Goal: Transaction & Acquisition: Purchase product/service

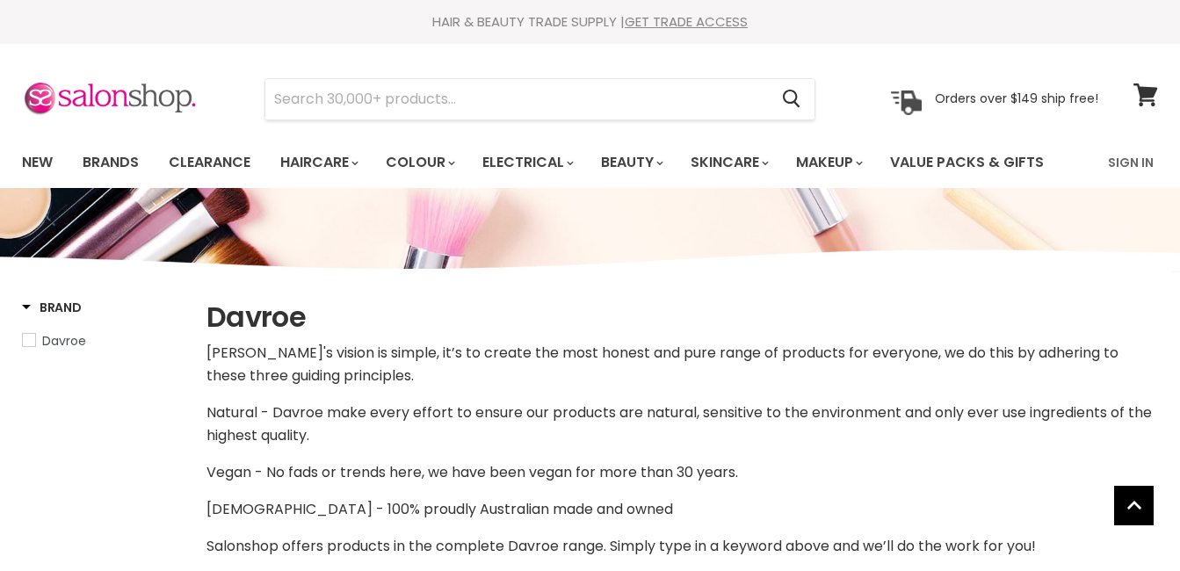
select select "manual"
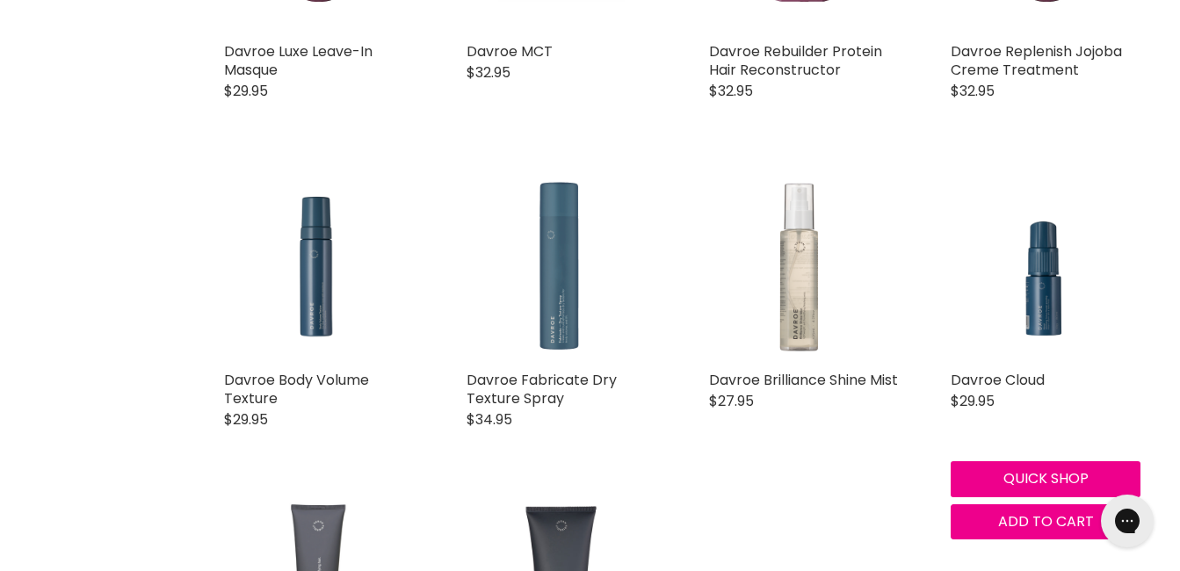
scroll to position [3690, 0]
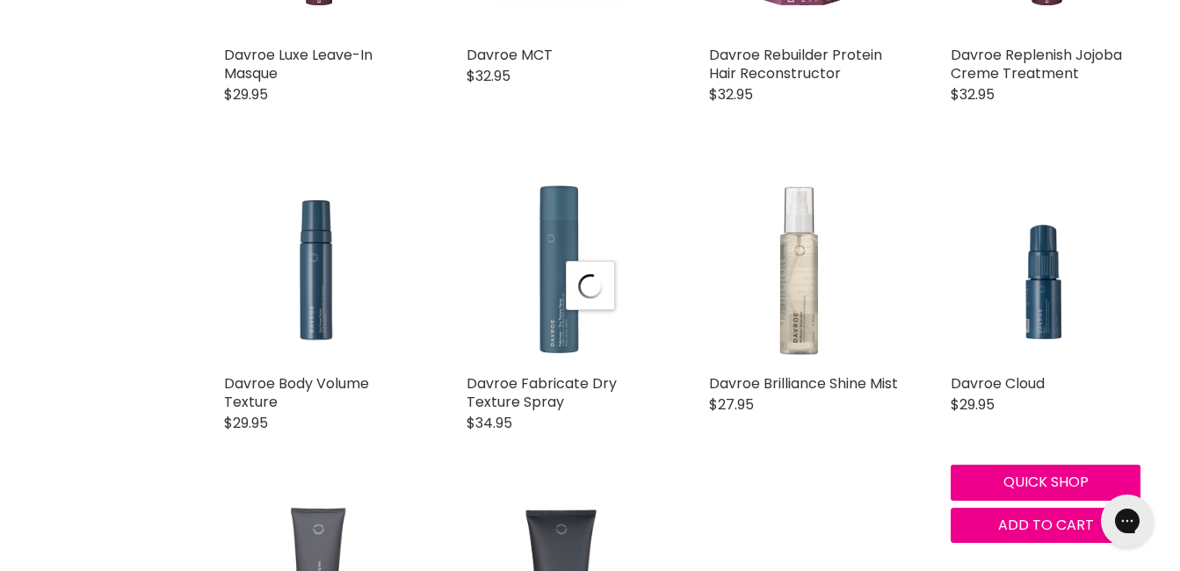
scroll to position [4041, 0]
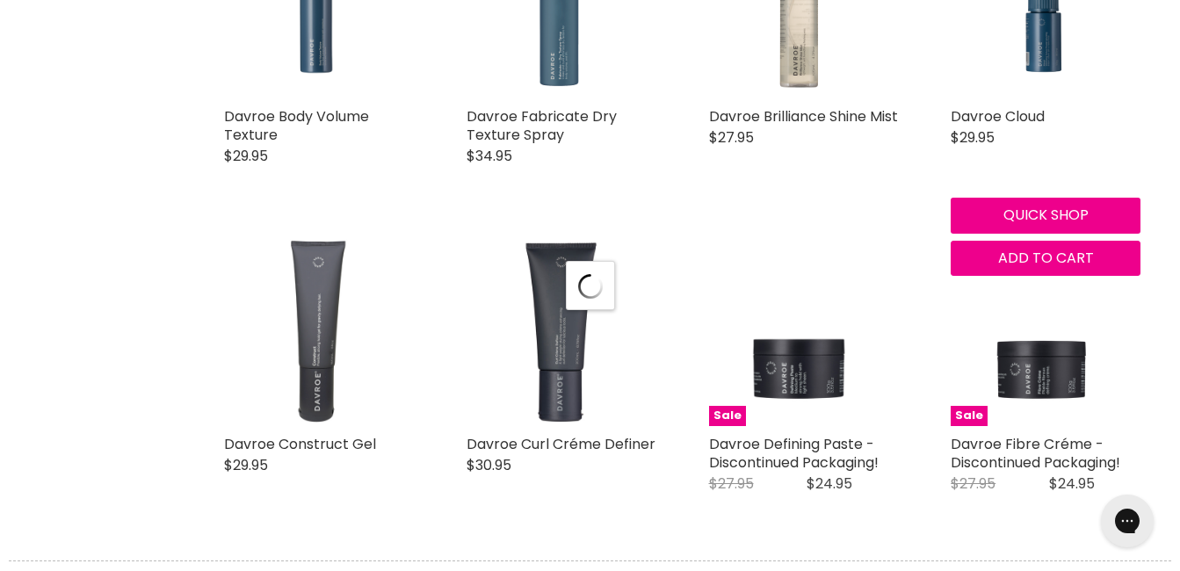
select select "manual"
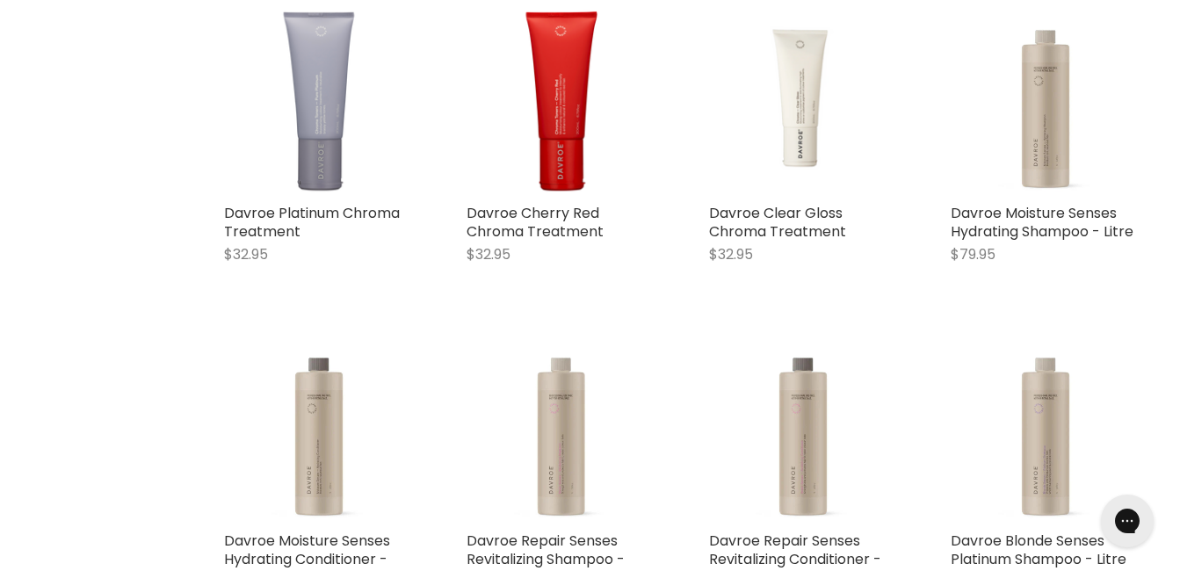
scroll to position [5974, 0]
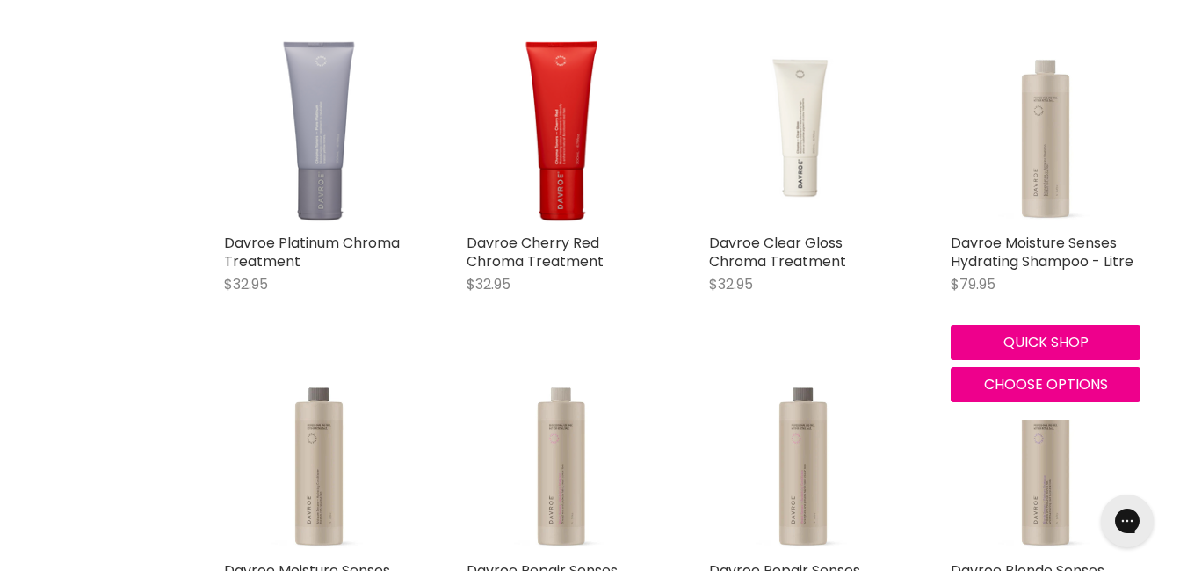
click at [1052, 188] on img "Main content" at bounding box center [1046, 130] width 190 height 190
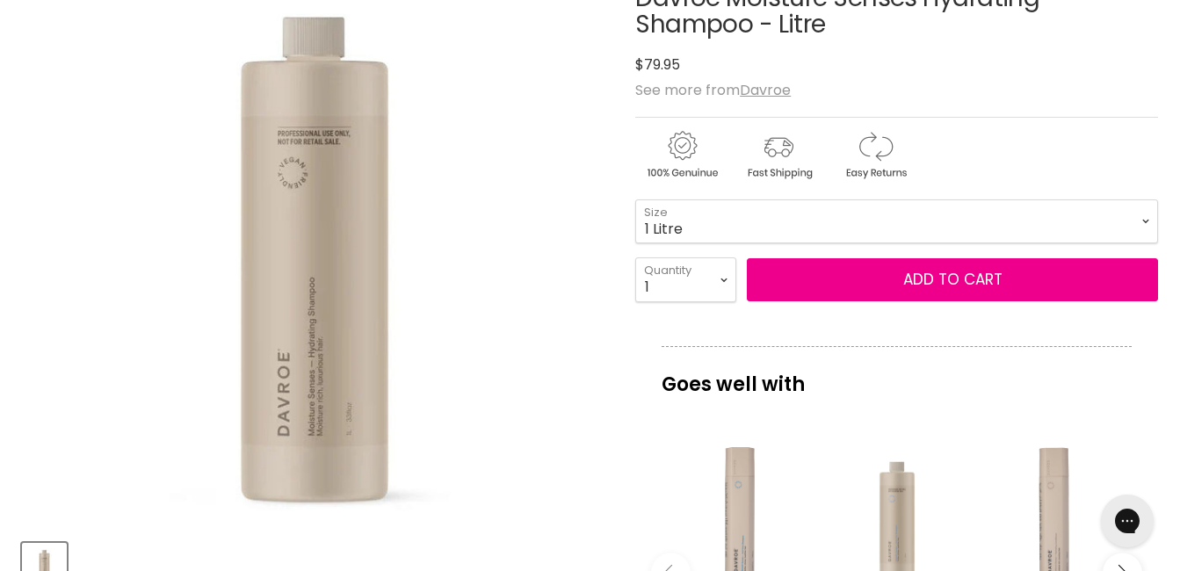
scroll to position [264, 0]
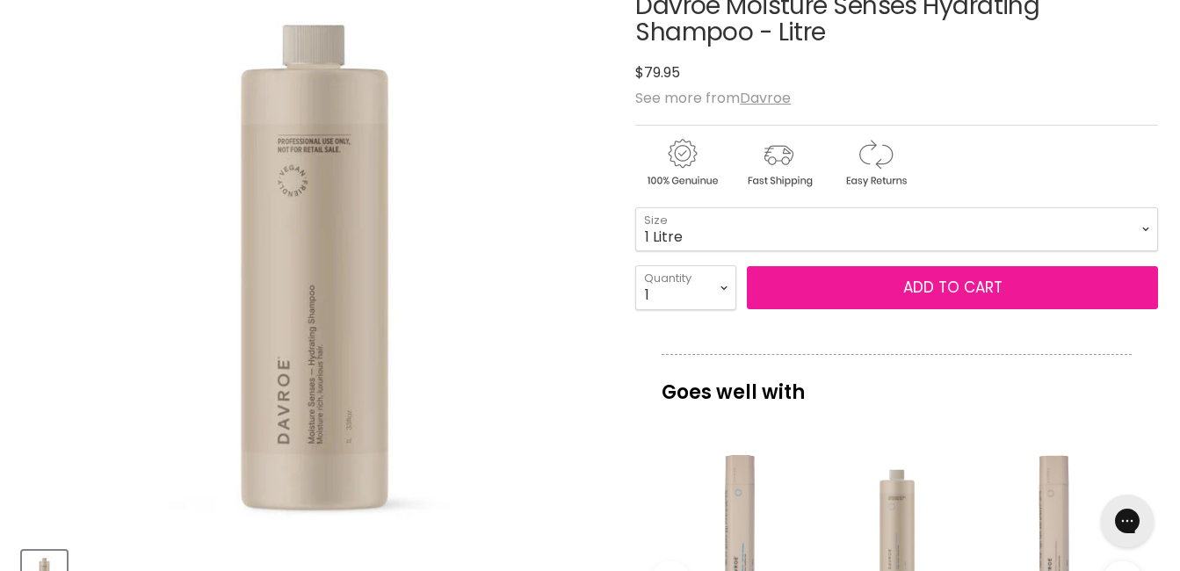
click at [934, 290] on span "Add to cart" at bounding box center [952, 287] width 99 height 21
click at [958, 280] on span "Add to cart" at bounding box center [952, 287] width 99 height 21
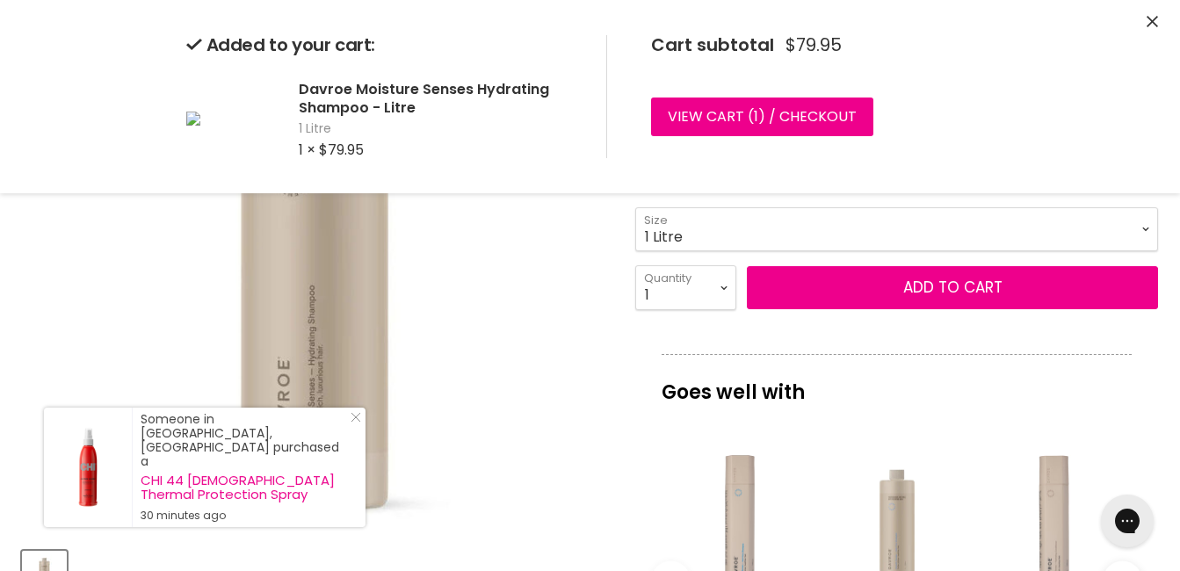
click at [1153, 18] on icon "Close" at bounding box center [1151, 21] width 11 height 11
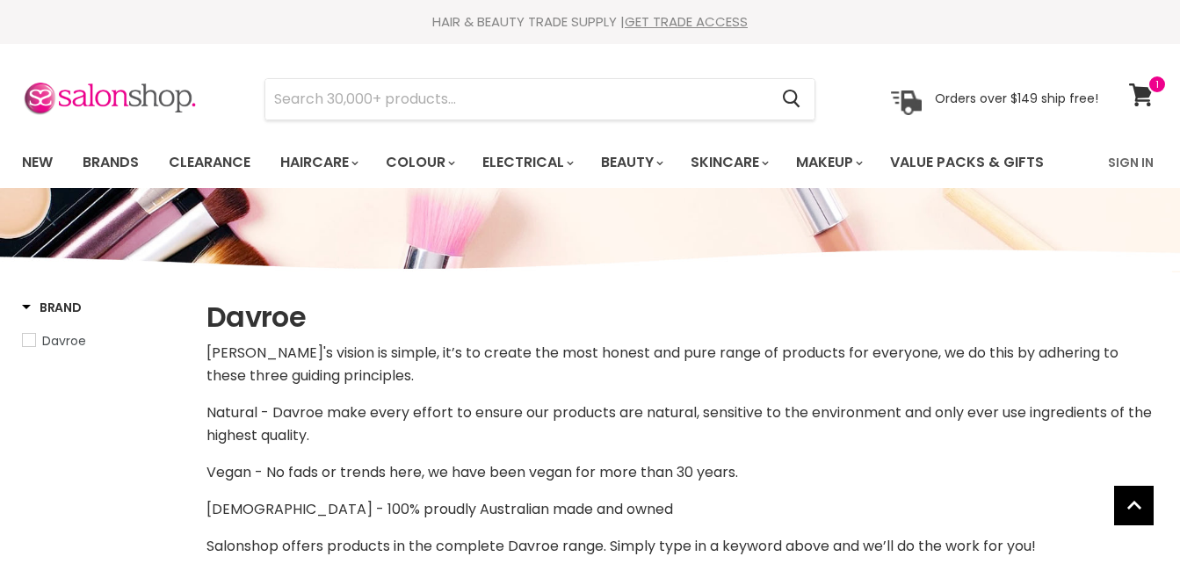
select select "manual"
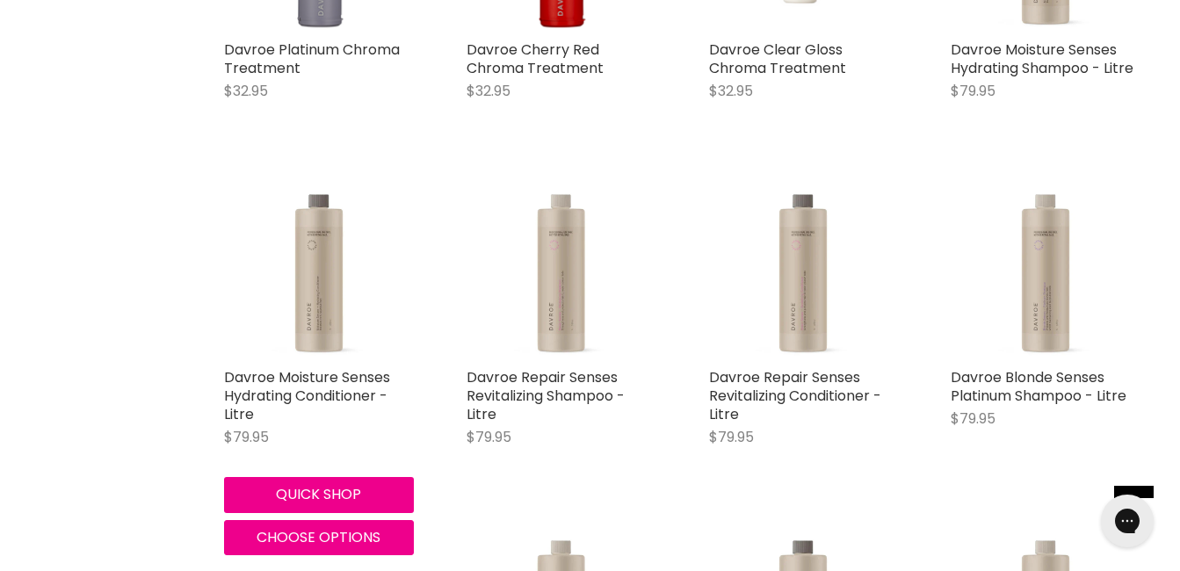
drag, startPoint x: 304, startPoint y: 493, endPoint x: 356, endPoint y: 466, distance: 58.6
click at [304, 493] on button "Quick shop" at bounding box center [319, 494] width 190 height 35
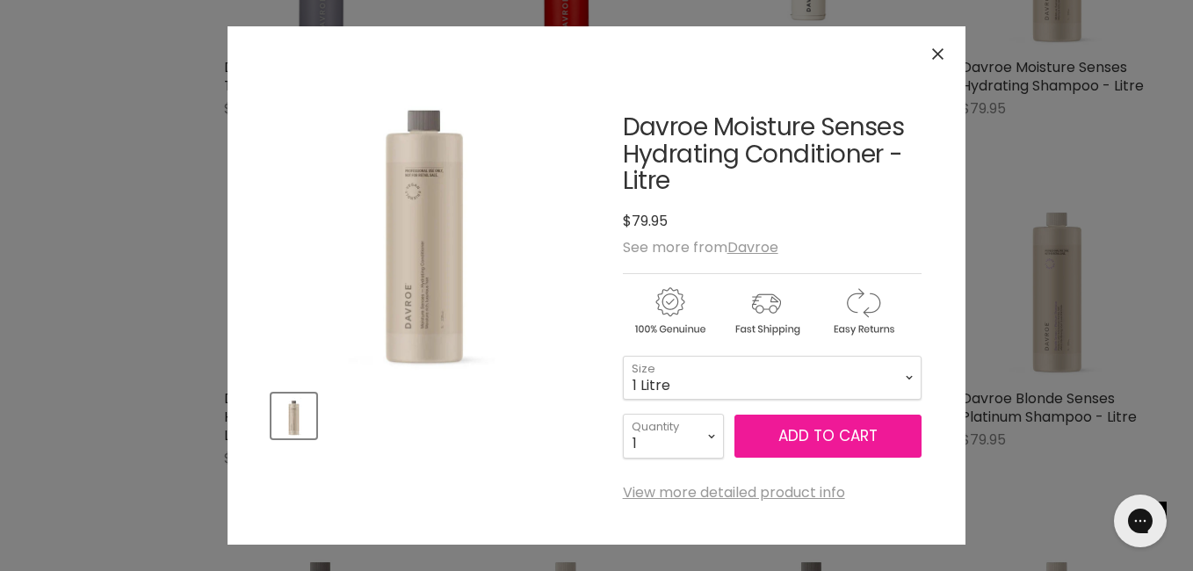
click at [814, 430] on span "Add to cart" at bounding box center [827, 435] width 99 height 21
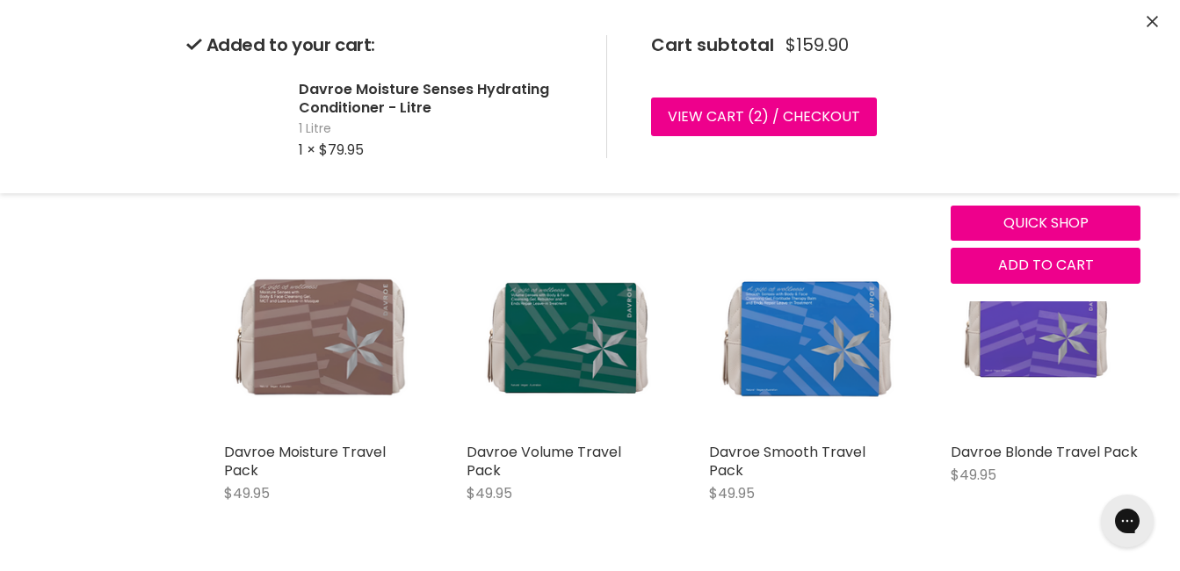
scroll to position [3899, 0]
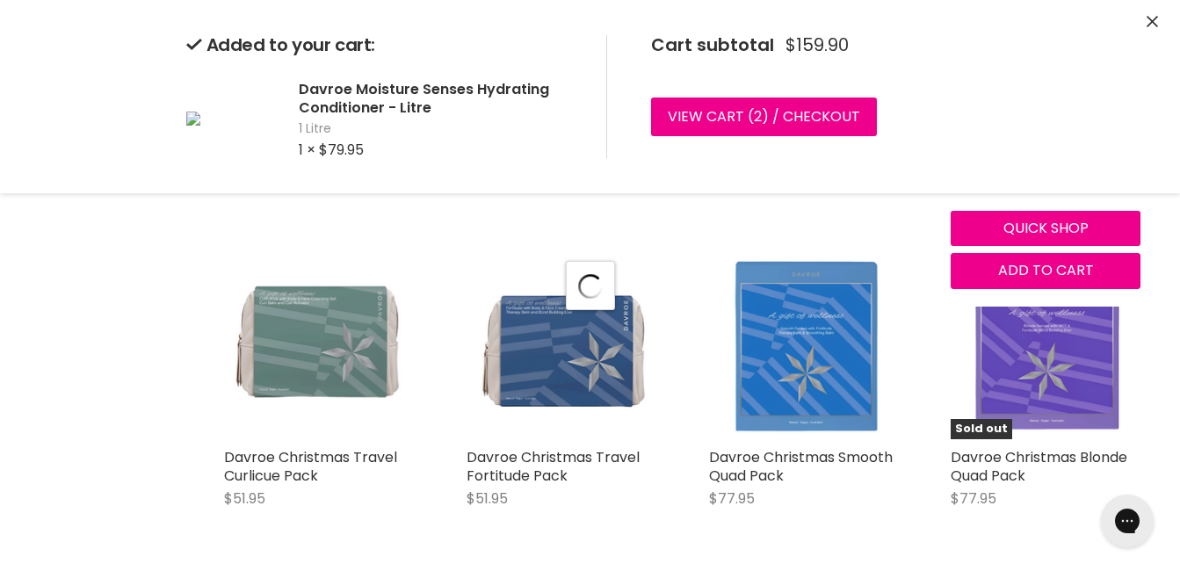
scroll to position [4162, 0]
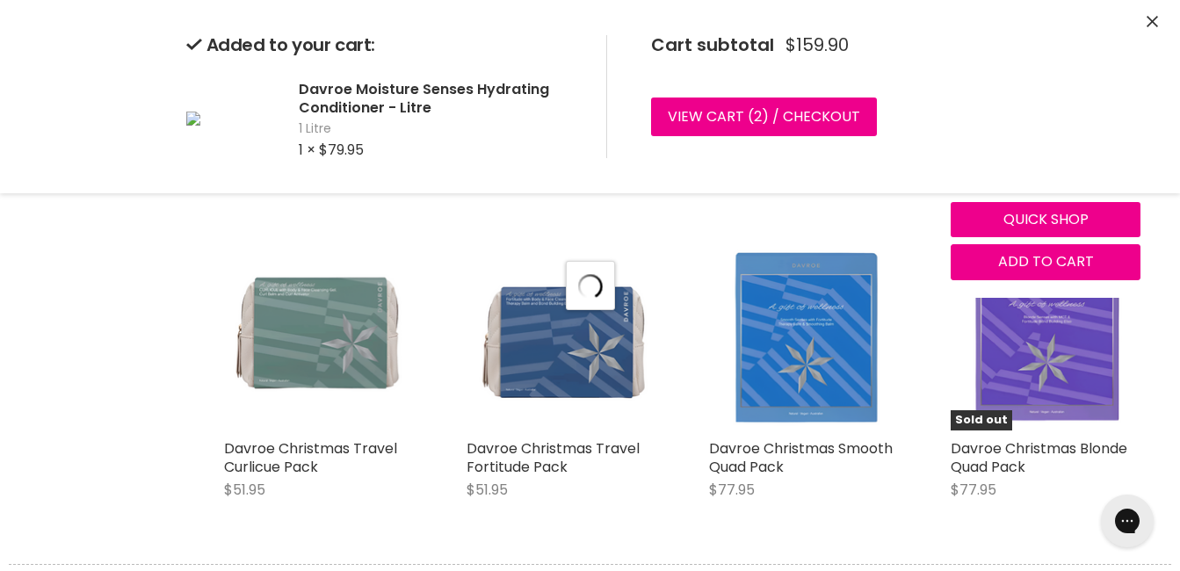
select select "manual"
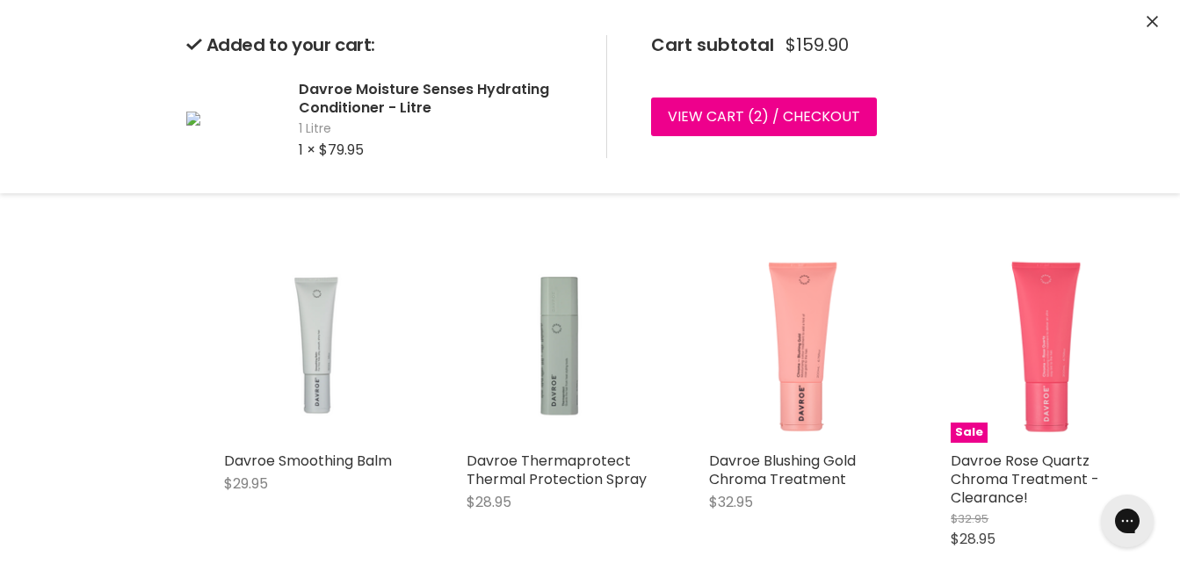
scroll to position [1088, 0]
click at [591, 367] on img "Main content" at bounding box center [561, 350] width 190 height 190
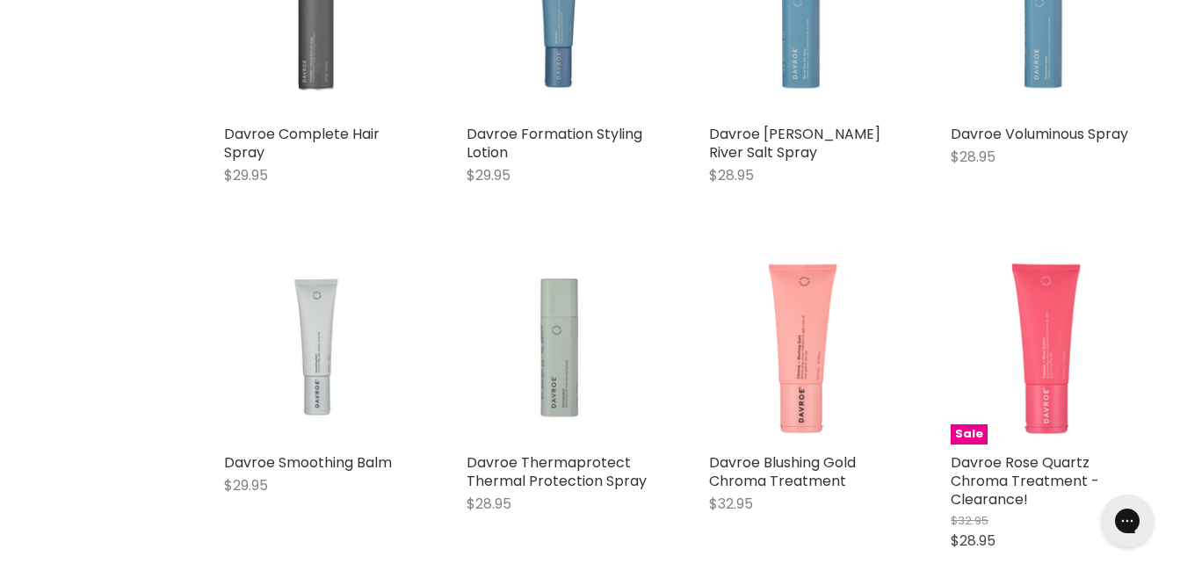
scroll to position [2339, 0]
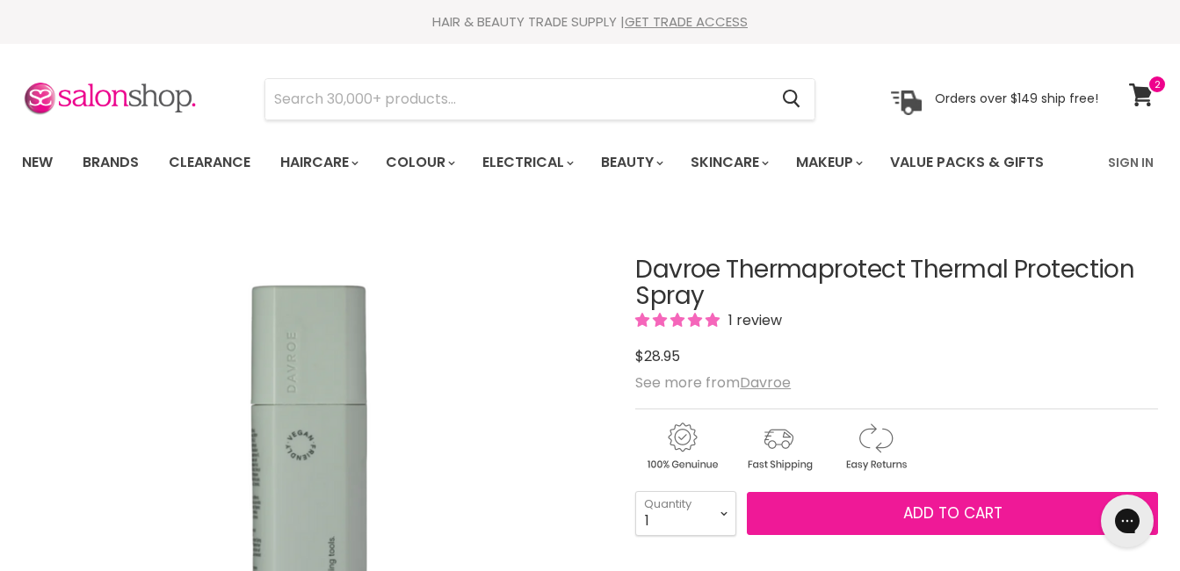
click at [919, 506] on span "Add to cart" at bounding box center [952, 513] width 99 height 21
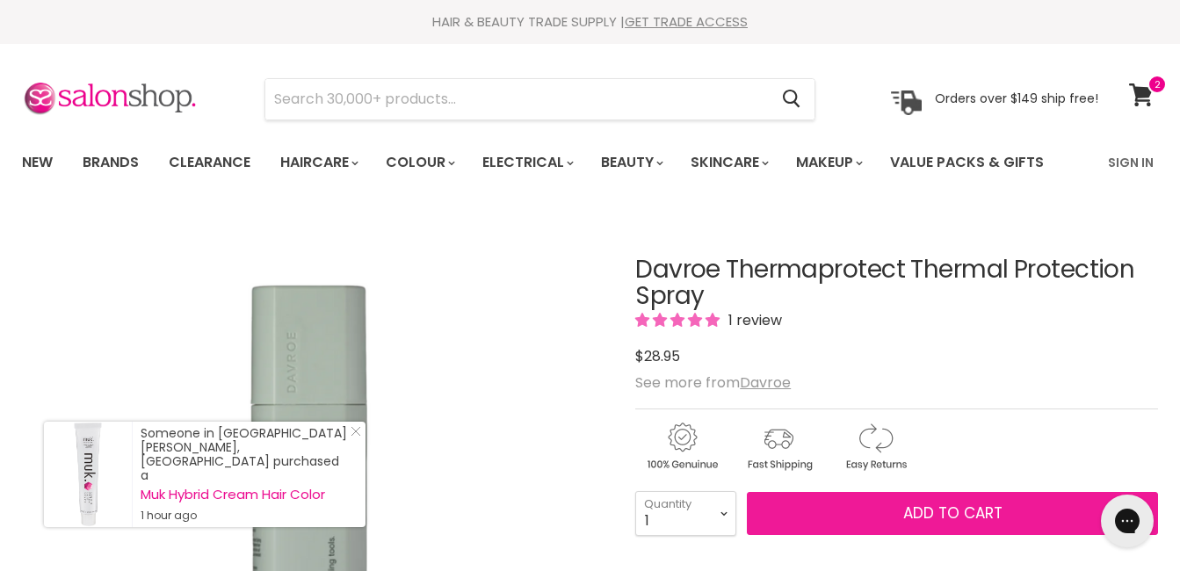
click at [960, 517] on span "Add to cart" at bounding box center [952, 513] width 99 height 21
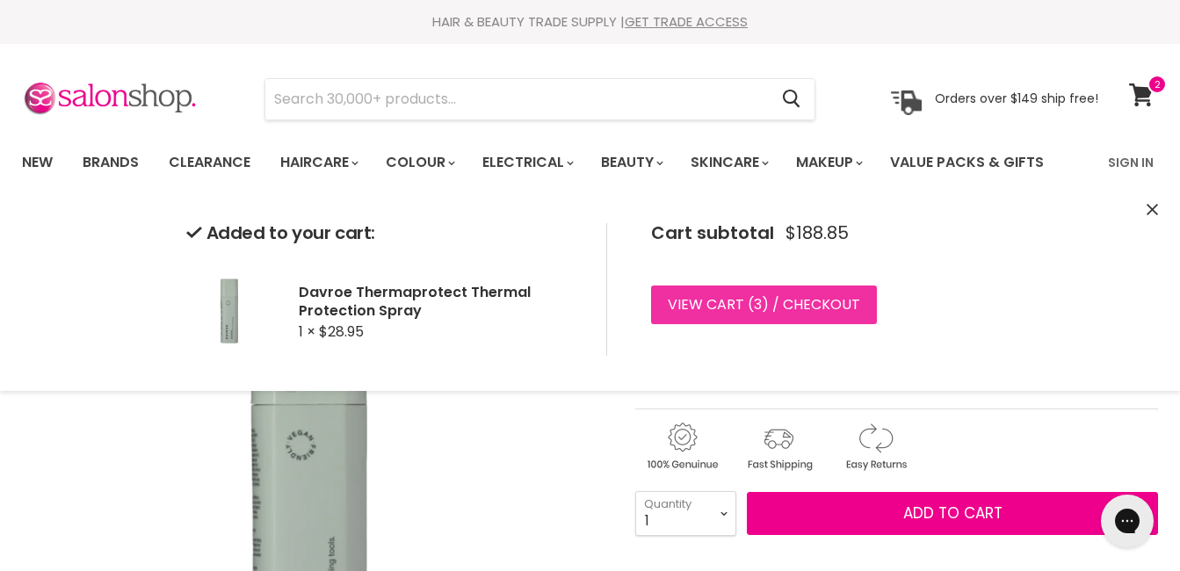
drag, startPoint x: 725, startPoint y: 303, endPoint x: 734, endPoint y: 303, distance: 9.7
click at [725, 303] on link "View cart ( 3 ) / Checkout" at bounding box center [764, 305] width 226 height 39
